Goal: Task Accomplishment & Management: Manage account settings

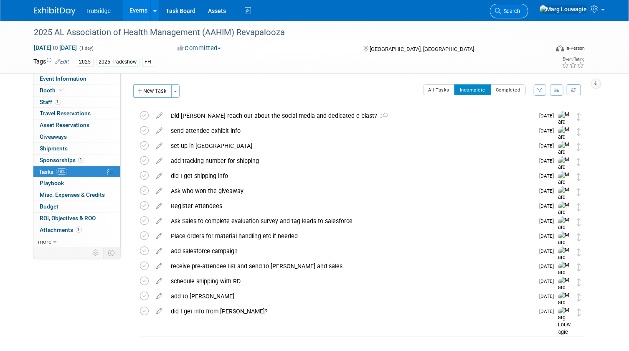
click at [520, 12] on span "Search" at bounding box center [510, 11] width 19 height 6
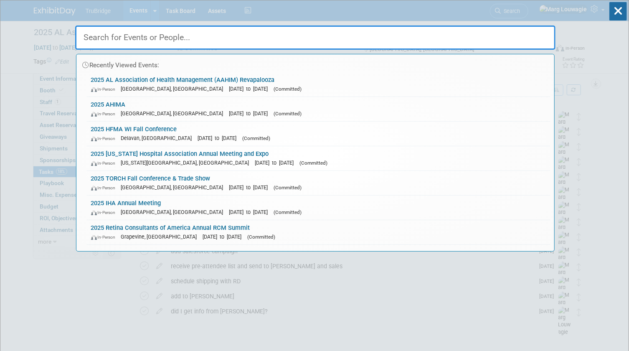
click at [530, 30] on input "text" at bounding box center [315, 37] width 480 height 24
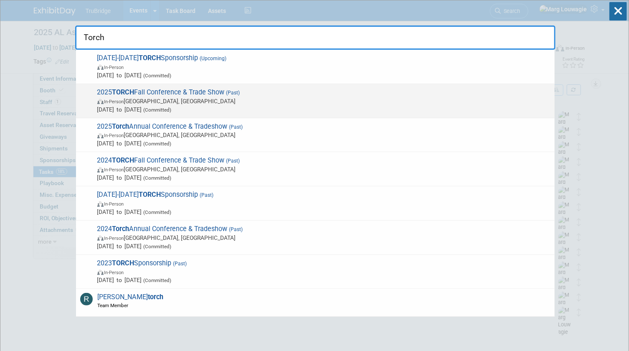
type input "Torch"
click at [150, 96] on span "2025 TORCH Fall Conference & Trade Show (Past) In-Person Austin, TX Sep 8, 2025…" at bounding box center [323, 100] width 456 height 25
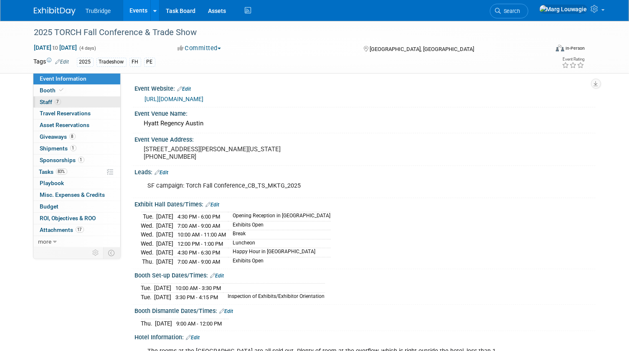
click at [59, 102] on span "7" at bounding box center [58, 102] width 6 height 6
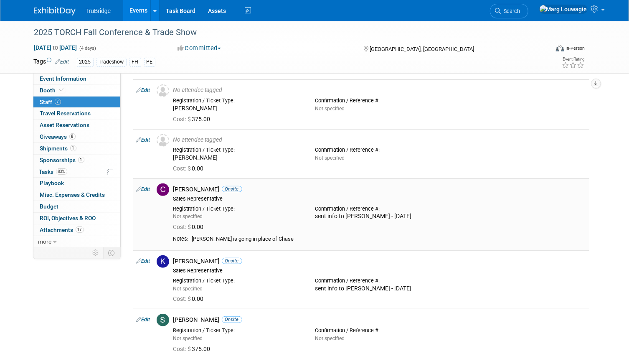
scroll to position [152, 0]
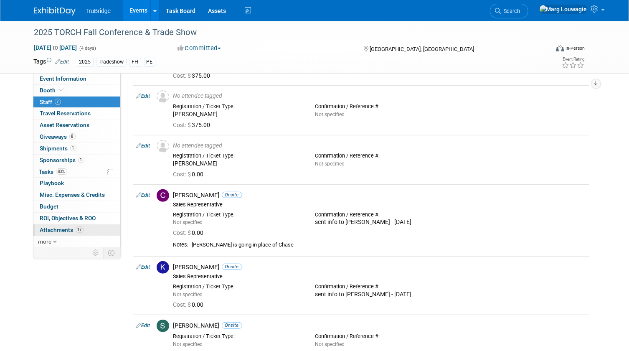
drag, startPoint x: 64, startPoint y: 226, endPoint x: 86, endPoint y: 230, distance: 22.1
click at [64, 226] on link "17 Attachments 17" at bounding box center [76, 229] width 87 height 11
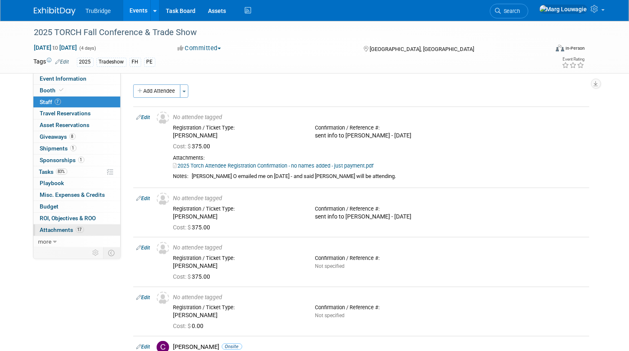
click at [64, 226] on link "17 Attachments 17" at bounding box center [76, 229] width 87 height 11
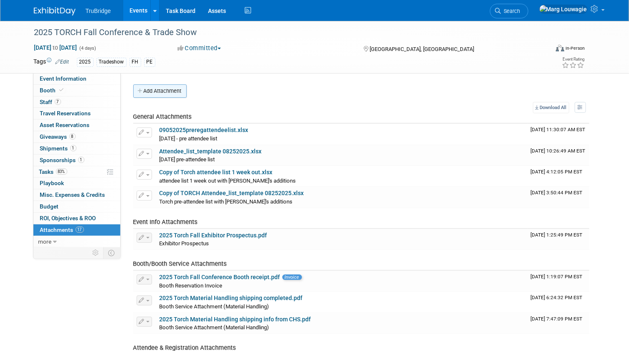
click at [176, 89] on button "Add Attachment" at bounding box center [159, 90] width 53 height 13
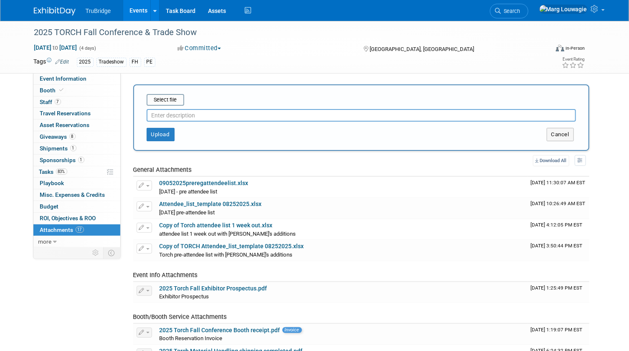
click at [185, 113] on input "text" at bounding box center [361, 115] width 429 height 13
type input "post attendee list"
click at [172, 97] on input "file" at bounding box center [133, 100] width 99 height 10
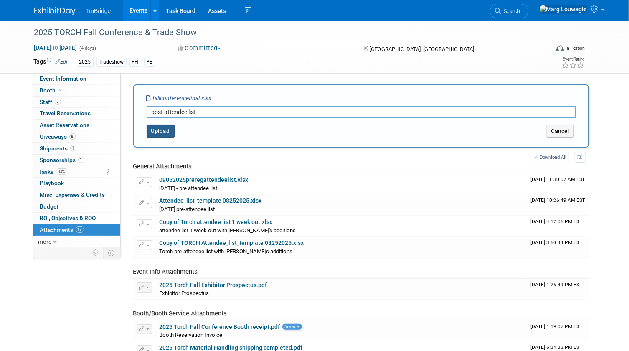
click at [163, 133] on button "Upload" at bounding box center [161, 130] width 28 height 13
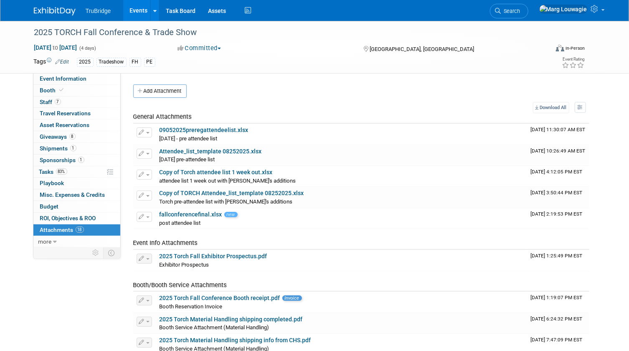
drag, startPoint x: 546, startPoint y: 10, endPoint x: 535, endPoint y: 16, distance: 12.9
click at [520, 10] on span "Search" at bounding box center [510, 11] width 19 height 6
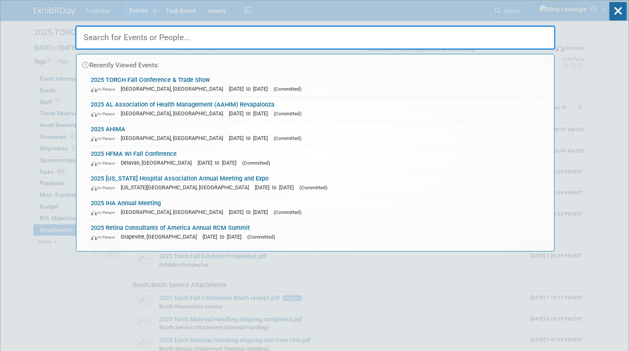
click at [470, 39] on input "text" at bounding box center [315, 37] width 480 height 24
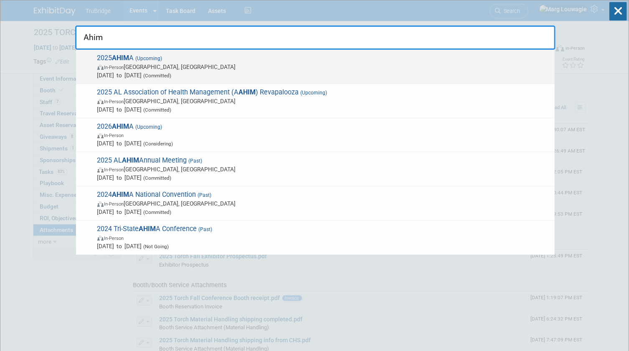
type input "Ahim"
click at [120, 58] on strong "AHIM" at bounding box center [120, 58] width 17 height 8
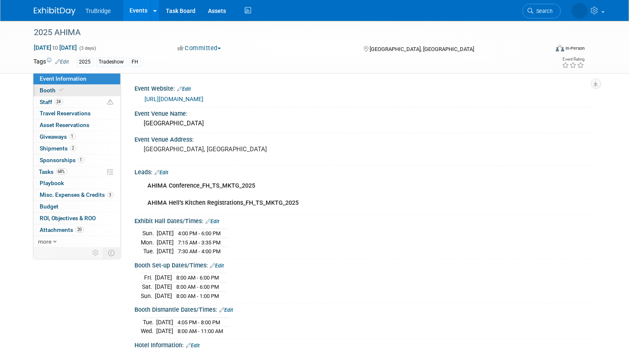
click at [50, 89] on span "Booth" at bounding box center [52, 90] width 25 height 7
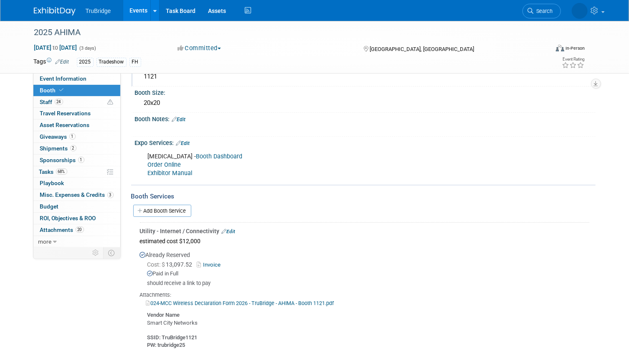
scroll to position [114, 0]
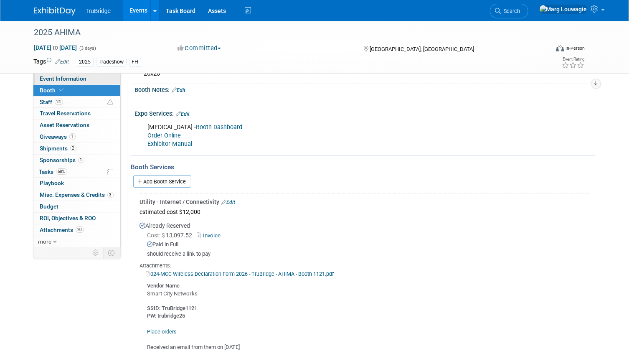
click at [99, 78] on link "Event Information" at bounding box center [76, 78] width 87 height 11
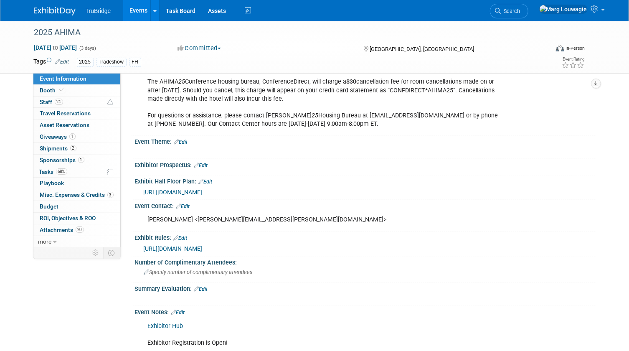
scroll to position [759, 0]
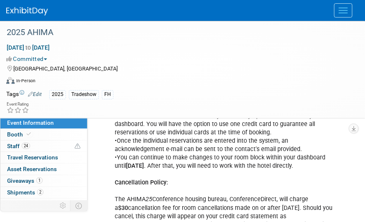
click at [349, 63] on div "[GEOGRAPHIC_DATA], [GEOGRAPHIC_DATA]" at bounding box center [177, 68] width 343 height 10
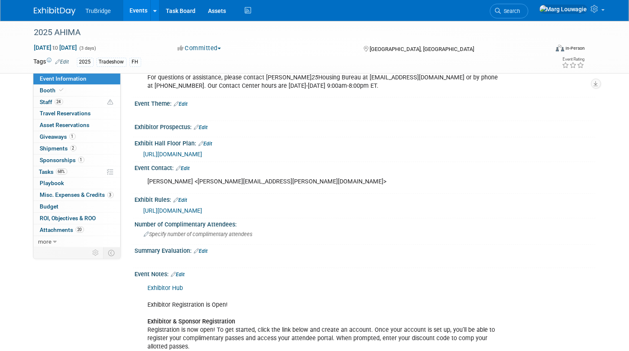
scroll to position [721, 0]
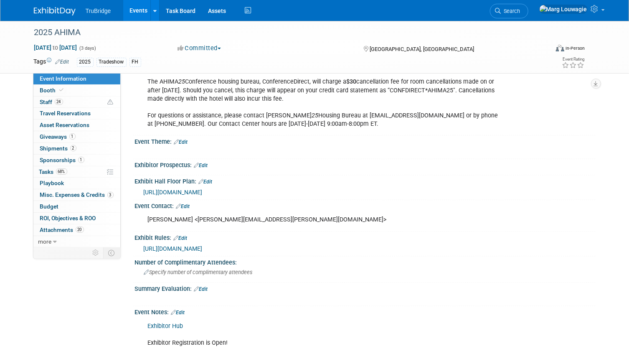
click at [203, 189] on span "https://events.jspargo.com/AHIMA25/Public/EventMap.aspx?shMode=E&ID=115716" at bounding box center [173, 192] width 59 height 7
click at [60, 89] on icon at bounding box center [62, 90] width 4 height 5
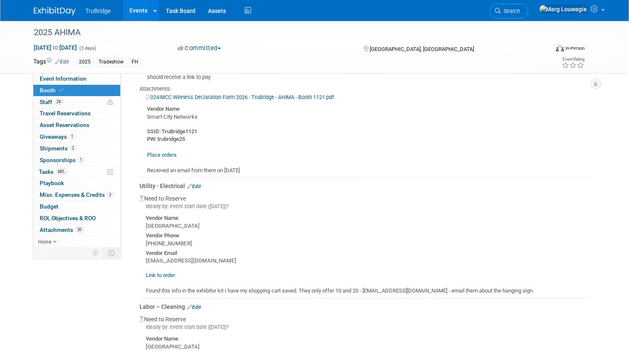
scroll to position [304, 0]
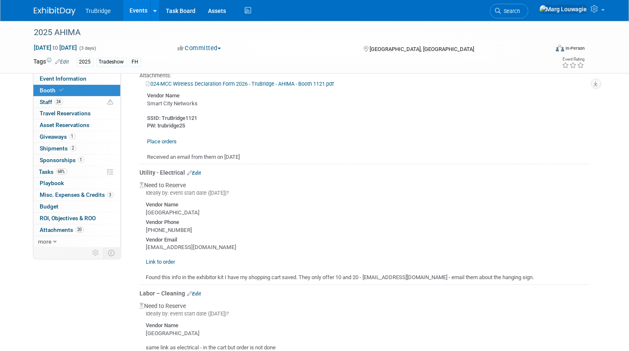
click at [168, 259] on link "Link to order" at bounding box center [160, 262] width 29 height 6
